Goal: Task Accomplishment & Management: Complete application form

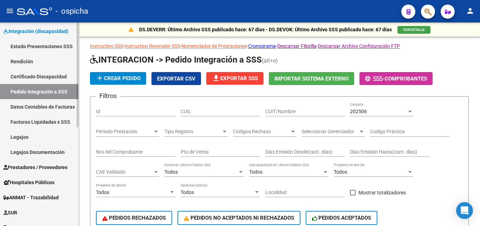
scroll to position [143, 0]
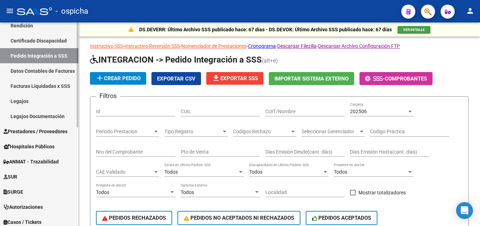
click at [47, 132] on span "Prestadores / Proveedores" at bounding box center [36, 131] width 64 height 8
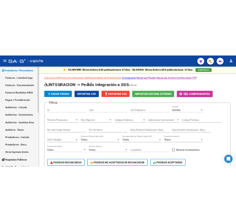
scroll to position [107, 0]
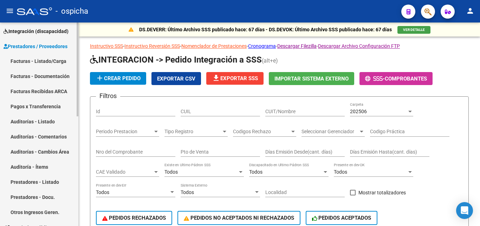
click at [39, 62] on link "Facturas - Listado/Carga" at bounding box center [39, 61] width 78 height 15
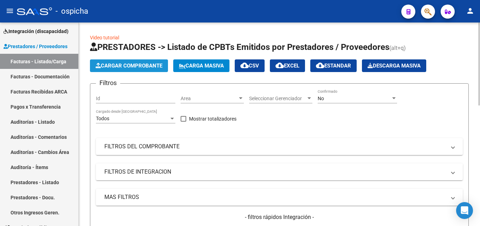
click at [122, 69] on button "Cargar Comprobante" at bounding box center [129, 65] width 78 height 13
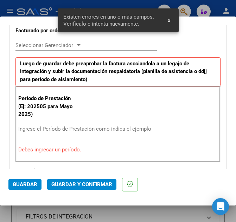
scroll to position [200, 0]
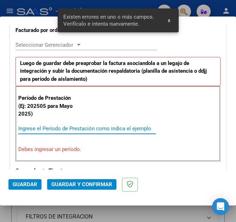
click at [72, 128] on input "Ingrese el Período de Prestación como indica el ejemplo" at bounding box center [50, 128] width 65 height 6
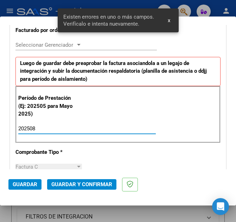
type input "202508"
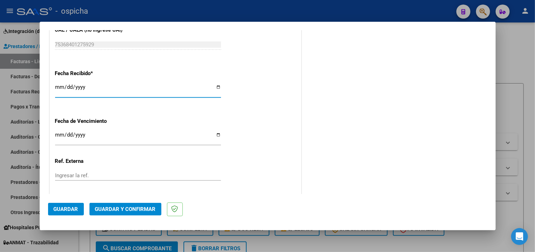
scroll to position [517, 0]
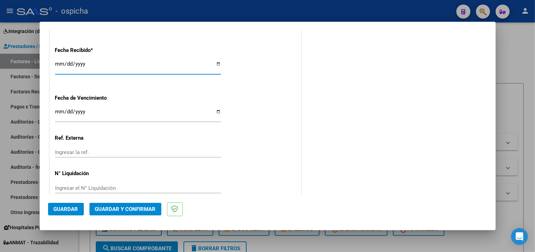
click at [66, 211] on span "Guardar" at bounding box center [66, 209] width 25 height 6
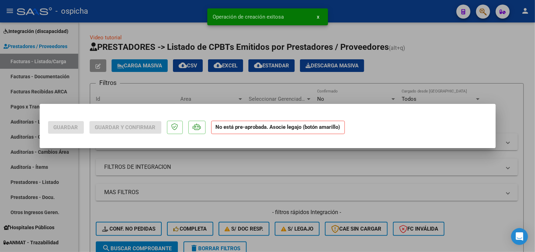
scroll to position [0, 0]
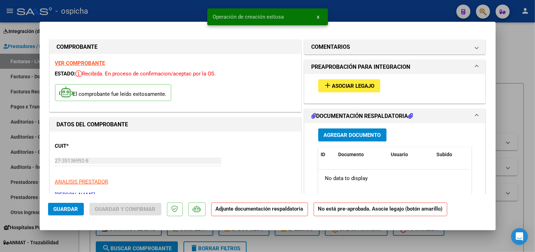
click at [335, 90] on button "add Asociar Legajo" at bounding box center [349, 85] width 62 height 13
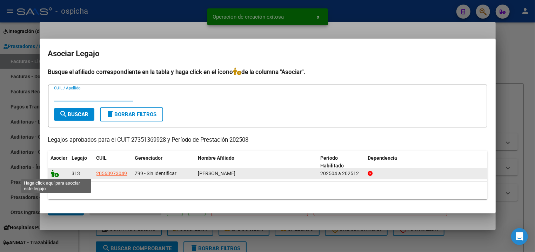
click at [58, 173] on icon at bounding box center [55, 174] width 8 height 8
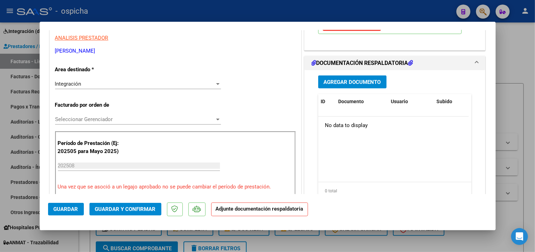
scroll to position [151, 0]
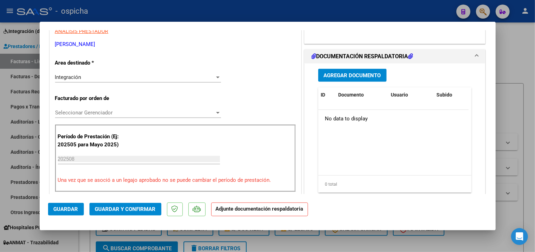
click at [325, 80] on button "Agregar Documento" at bounding box center [352, 75] width 68 height 13
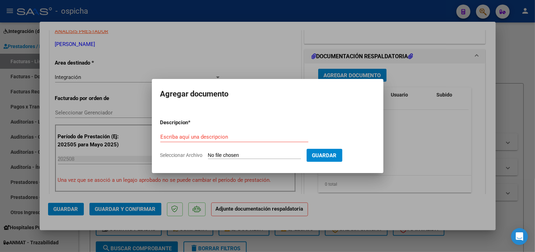
type input "C:\fakepath\barrozaagosto25.jpg"
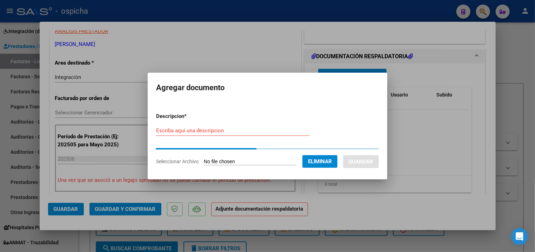
click at [319, 102] on mat-dialog-container "Agregar documento Descripcion * Escriba aquí una descripcion Seleccionar Archiv…" at bounding box center [268, 126] width 240 height 107
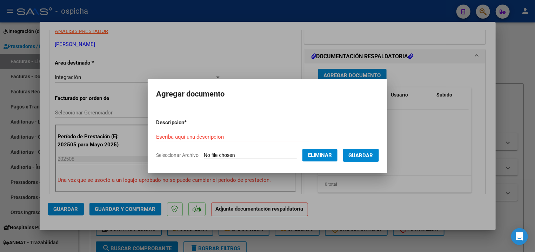
click at [236, 136] on input "Escriba aquí una descripcion" at bounding box center [233, 137] width 154 height 6
type input "Asistencia."
click at [343, 149] on button "Guardar" at bounding box center [361, 155] width 36 height 13
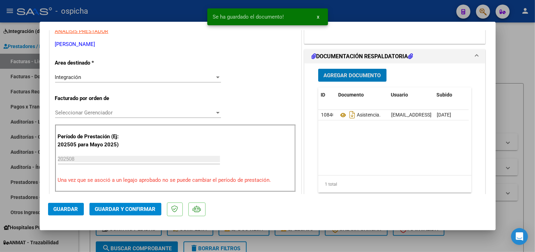
click at [116, 209] on span "Guardar y Confirmar" at bounding box center [125, 209] width 61 height 6
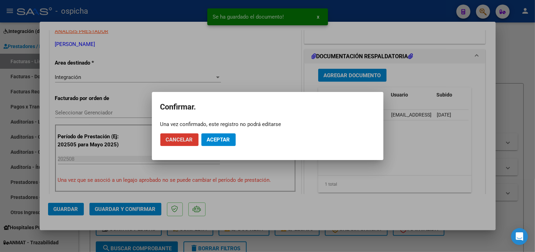
click at [211, 138] on span "Aceptar" at bounding box center [218, 140] width 23 height 6
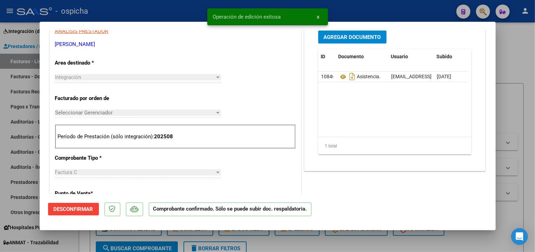
click at [377, 9] on div at bounding box center [267, 126] width 535 height 252
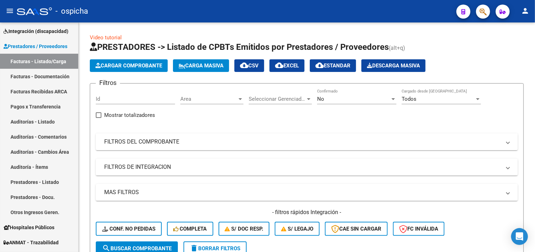
click at [478, 11] on button "button" at bounding box center [483, 12] width 14 height 14
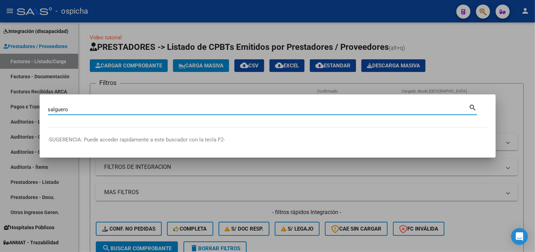
type input "salguero"
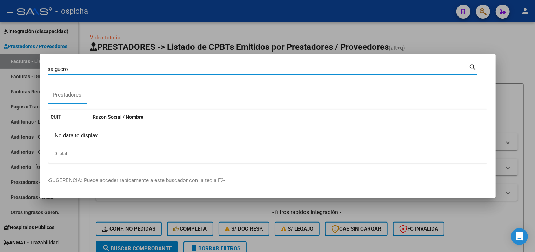
click at [88, 73] on div "[PERSON_NAME] (apellido, dni, cuil, nro traspaso, cuit, obra social)" at bounding box center [258, 69] width 421 height 11
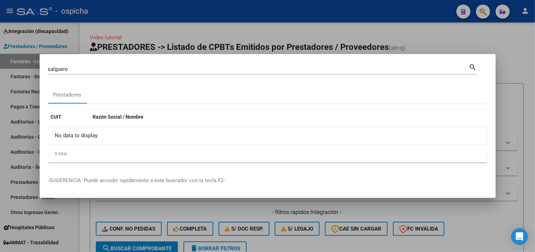
drag, startPoint x: 88, startPoint y: 73, endPoint x: 87, endPoint y: 68, distance: 4.3
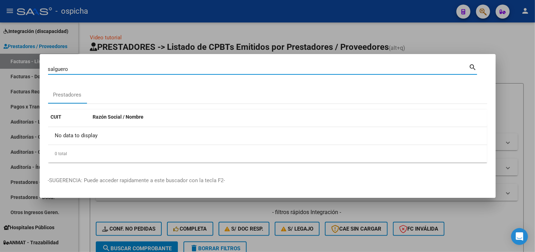
click at [87, 68] on input "salguero" at bounding box center [258, 69] width 421 height 6
click at [87, 70] on input "salguero" at bounding box center [258, 69] width 421 height 6
drag, startPoint x: 232, startPoint y: 4, endPoint x: 233, endPoint y: 10, distance: 6.1
click at [232, 6] on div at bounding box center [267, 126] width 535 height 252
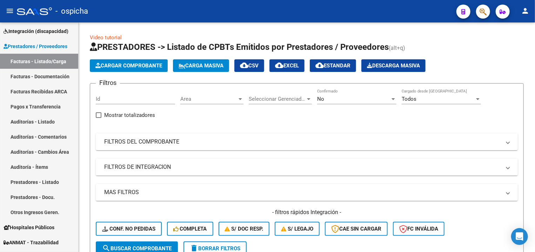
click at [234, 18] on div "- ospicha" at bounding box center [234, 11] width 434 height 15
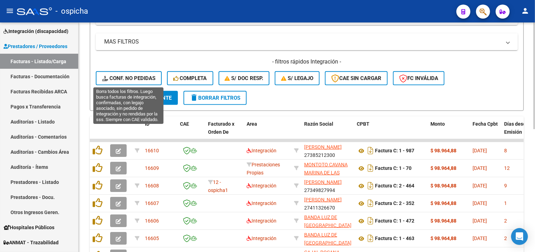
click at [141, 81] on span "Conf. no pedidas" at bounding box center [128, 78] width 53 height 6
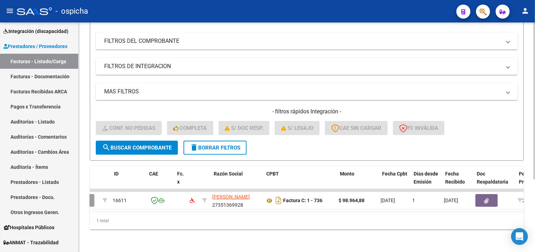
scroll to position [0, 31]
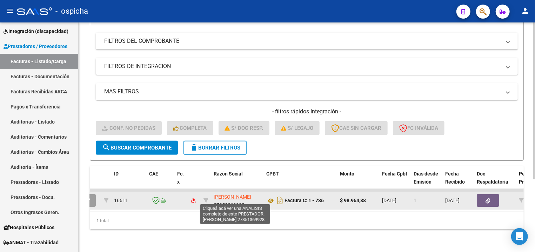
click at [233, 194] on span "[PERSON_NAME]" at bounding box center [233, 197] width 38 height 6
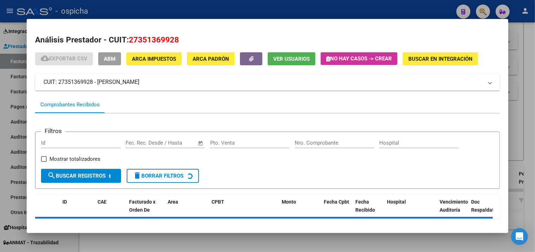
click at [132, 43] on span "27351369928" at bounding box center [154, 39] width 50 height 9
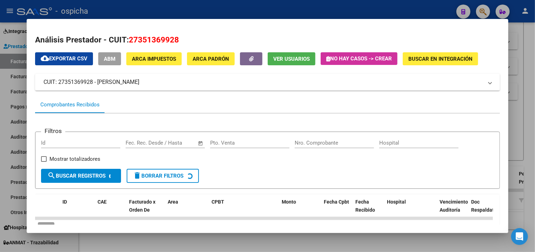
click at [132, 41] on span "27351369928" at bounding box center [154, 39] width 50 height 9
copy h2 "Análisis Prestador - CUIT: 27351369928"
drag, startPoint x: 222, startPoint y: 13, endPoint x: 236, endPoint y: 10, distance: 14.1
click at [224, 13] on div at bounding box center [267, 126] width 535 height 252
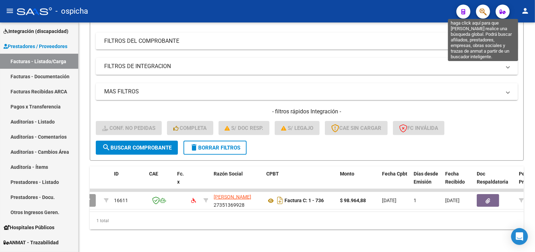
click at [479, 11] on icon "button" at bounding box center [483, 12] width 7 height 8
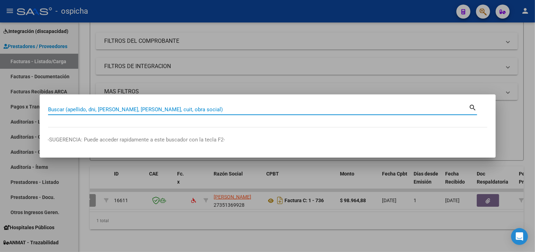
paste input "27351369928"
type input "27351369928"
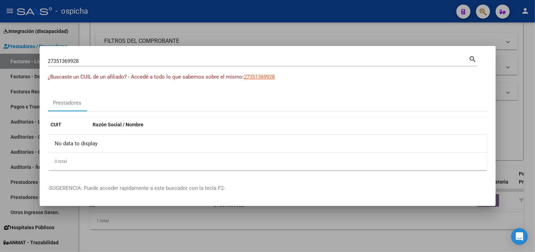
click at [241, 11] on div at bounding box center [267, 126] width 535 height 252
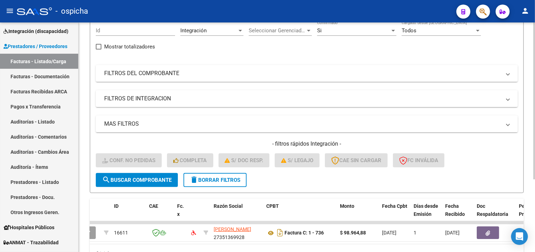
scroll to position [31, 0]
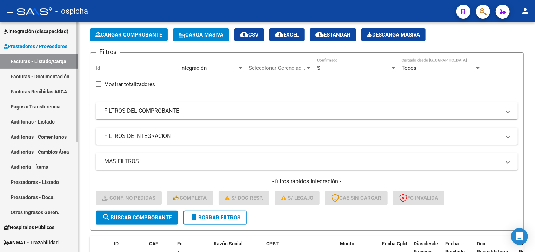
click at [52, 61] on link "Facturas - Listado/Carga" at bounding box center [39, 61] width 78 height 15
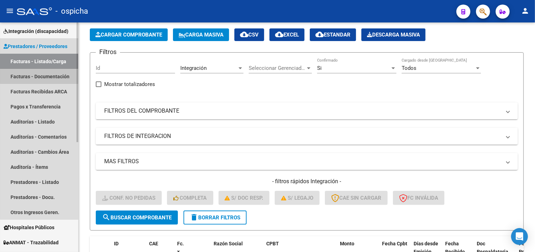
click at [50, 70] on link "Facturas - Documentación" at bounding box center [39, 76] width 78 height 15
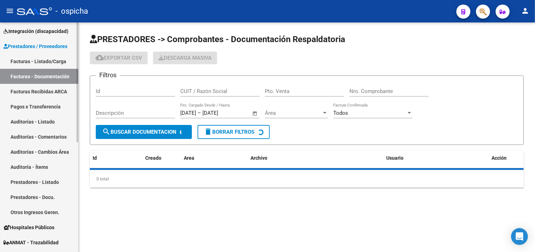
drag, startPoint x: 47, startPoint y: 60, endPoint x: 50, endPoint y: 64, distance: 3.8
click at [47, 60] on link "Facturas - Listado/Carga" at bounding box center [39, 61] width 78 height 15
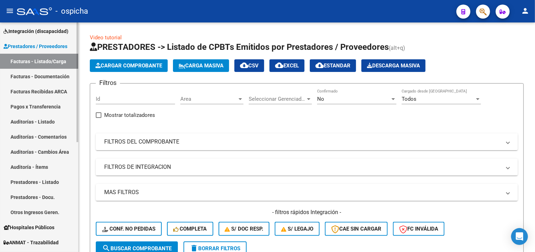
scroll to position [70, 0]
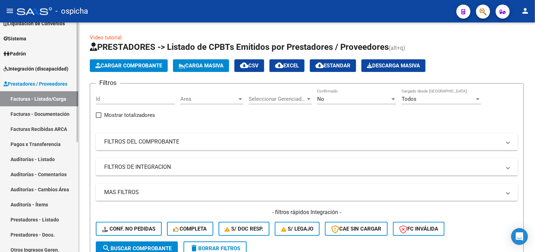
click at [57, 74] on link "Integración (discapacidad)" at bounding box center [39, 68] width 78 height 15
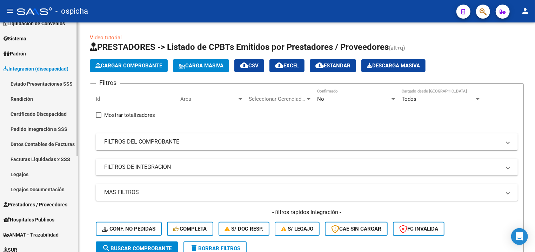
click at [40, 127] on link "Pedido Integración a SSS" at bounding box center [39, 128] width 78 height 15
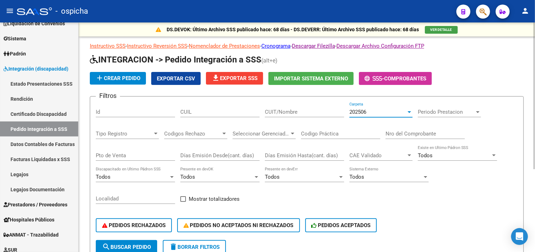
click at [378, 114] on div "202506" at bounding box center [378, 112] width 57 height 6
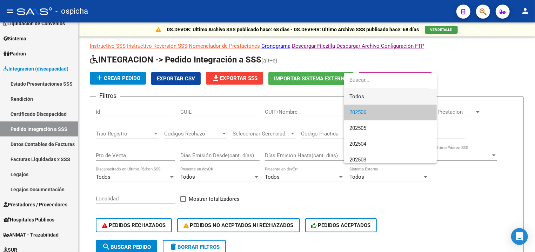
click at [376, 97] on span "Todos" at bounding box center [391, 97] width 82 height 16
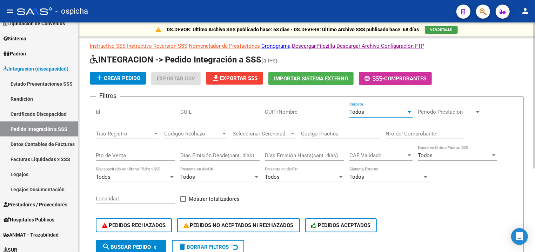
click at [322, 110] on input "CUIT/Nombre" at bounding box center [304, 112] width 79 height 6
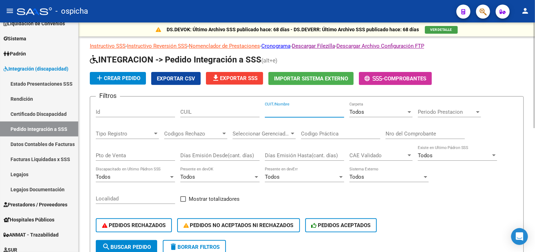
paste input "27351369928"
type input "27351369928"
click at [118, 225] on button "search Buscar Pedido" at bounding box center [126, 247] width 61 height 14
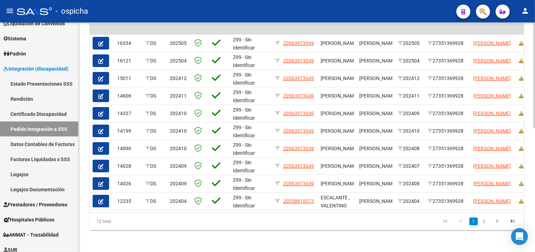
scroll to position [0, 137]
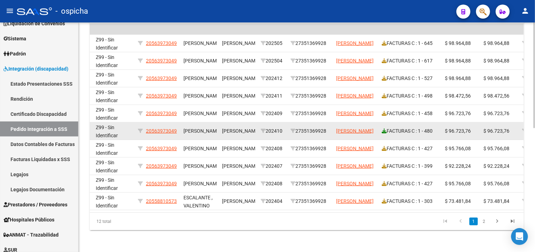
click at [383, 131] on icon at bounding box center [384, 131] width 5 height 5
